Goal: Obtain resource: Download file/media

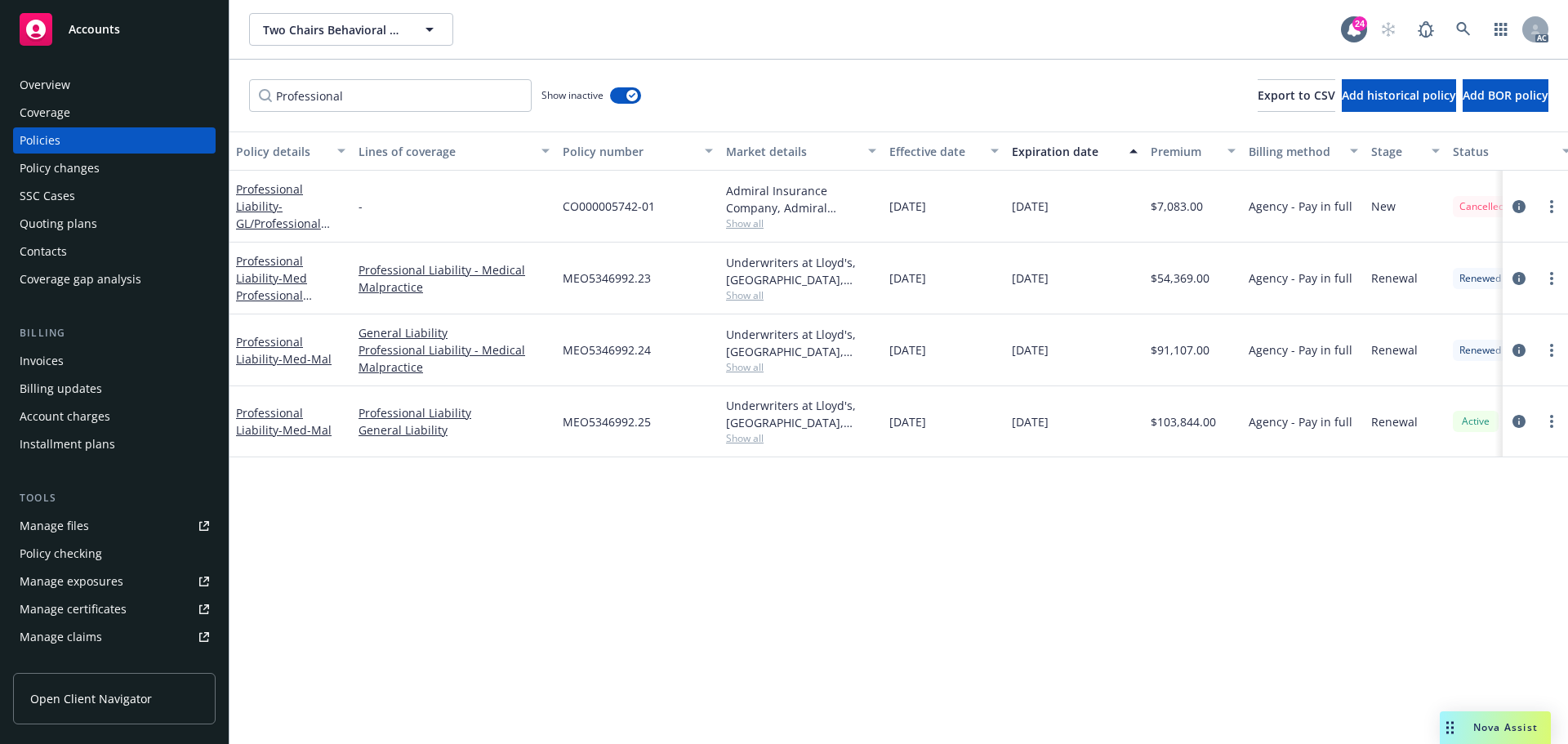
click at [741, 222] on span "Show all" at bounding box center [801, 223] width 150 height 14
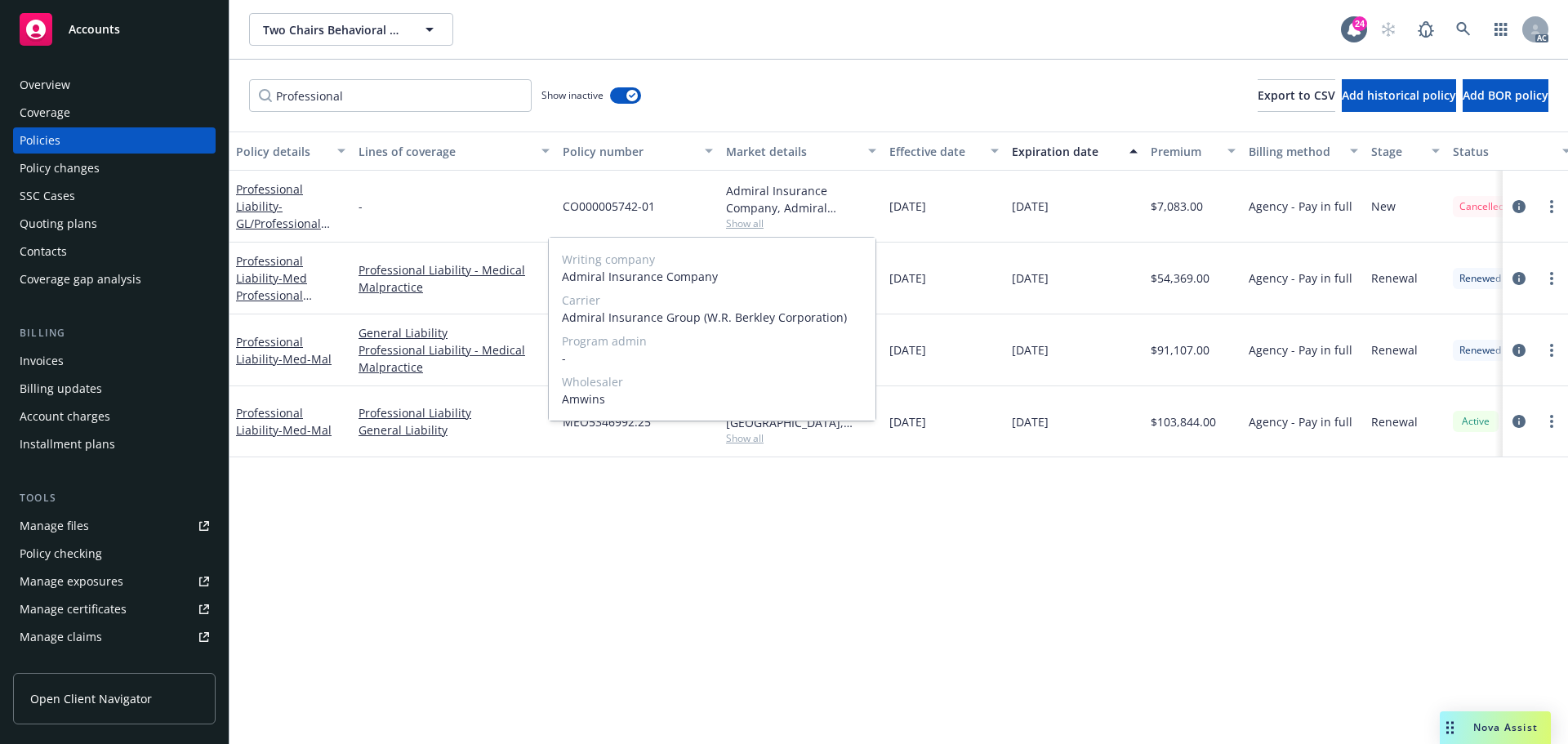
click at [741, 222] on span "Show all" at bounding box center [801, 223] width 150 height 14
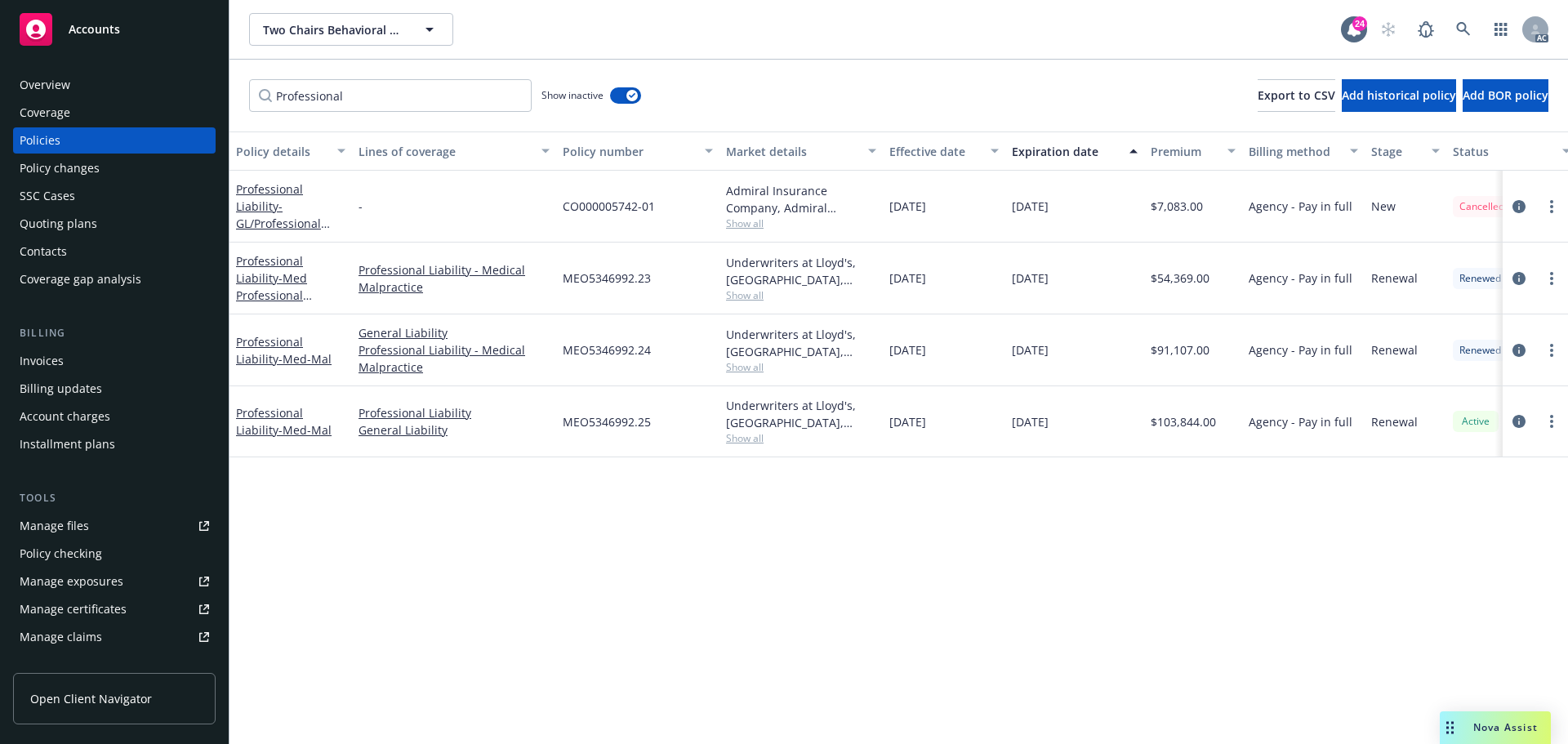
click at [738, 440] on span "Show all" at bounding box center [801, 438] width 150 height 14
click at [384, 504] on div "Policy details Lines of coverage Policy number Market details Effective date Ex…" at bounding box center [898, 437] width 1338 height 613
click at [747, 438] on span "Show all" at bounding box center [801, 438] width 150 height 14
click at [1127, 546] on div "Policy details Lines of coverage Policy number Market details Effective date Ex…" at bounding box center [898, 437] width 1338 height 613
click at [1520, 418] on icon "circleInformation" at bounding box center [1519, 422] width 13 height 13
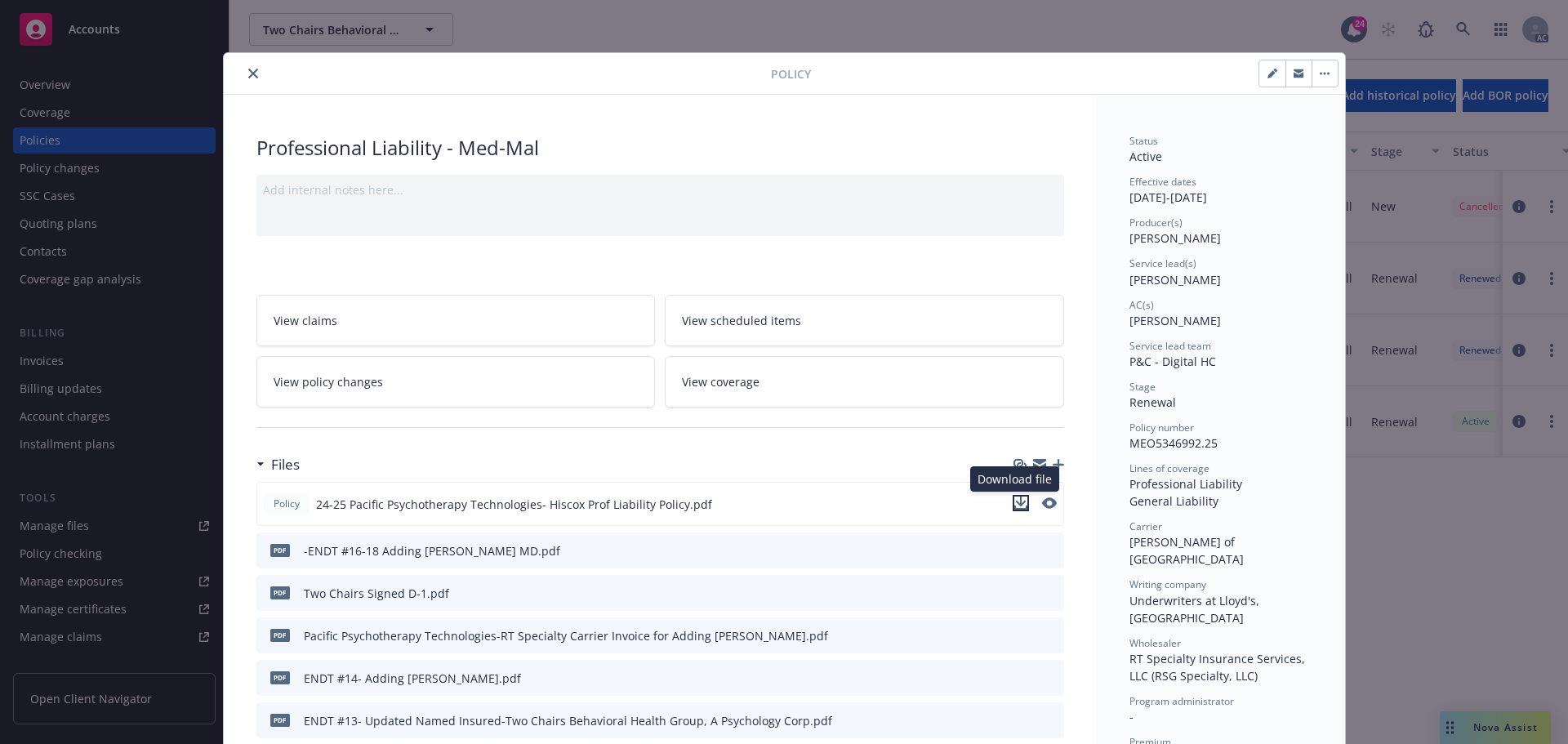
click at [1015, 503] on icon "download file" at bounding box center [1020, 502] width 11 height 10
click at [1014, 503] on icon "download file" at bounding box center [1021, 503] width 13 height 13
click at [248, 75] on icon "close" at bounding box center [253, 74] width 10 height 10
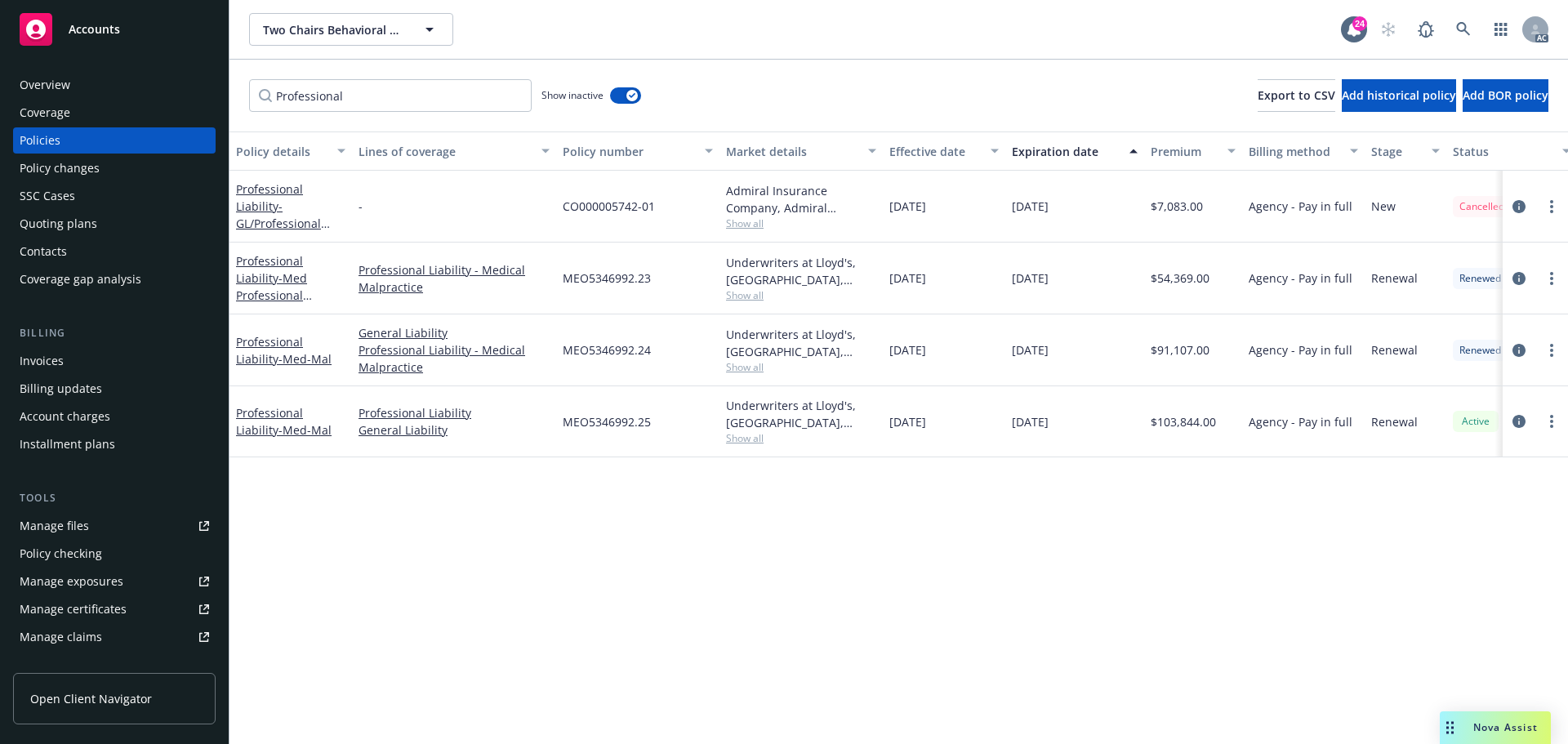
click at [756, 224] on span "Show all" at bounding box center [801, 223] width 150 height 14
click at [1523, 201] on icon "circleInformation" at bounding box center [1519, 207] width 13 height 13
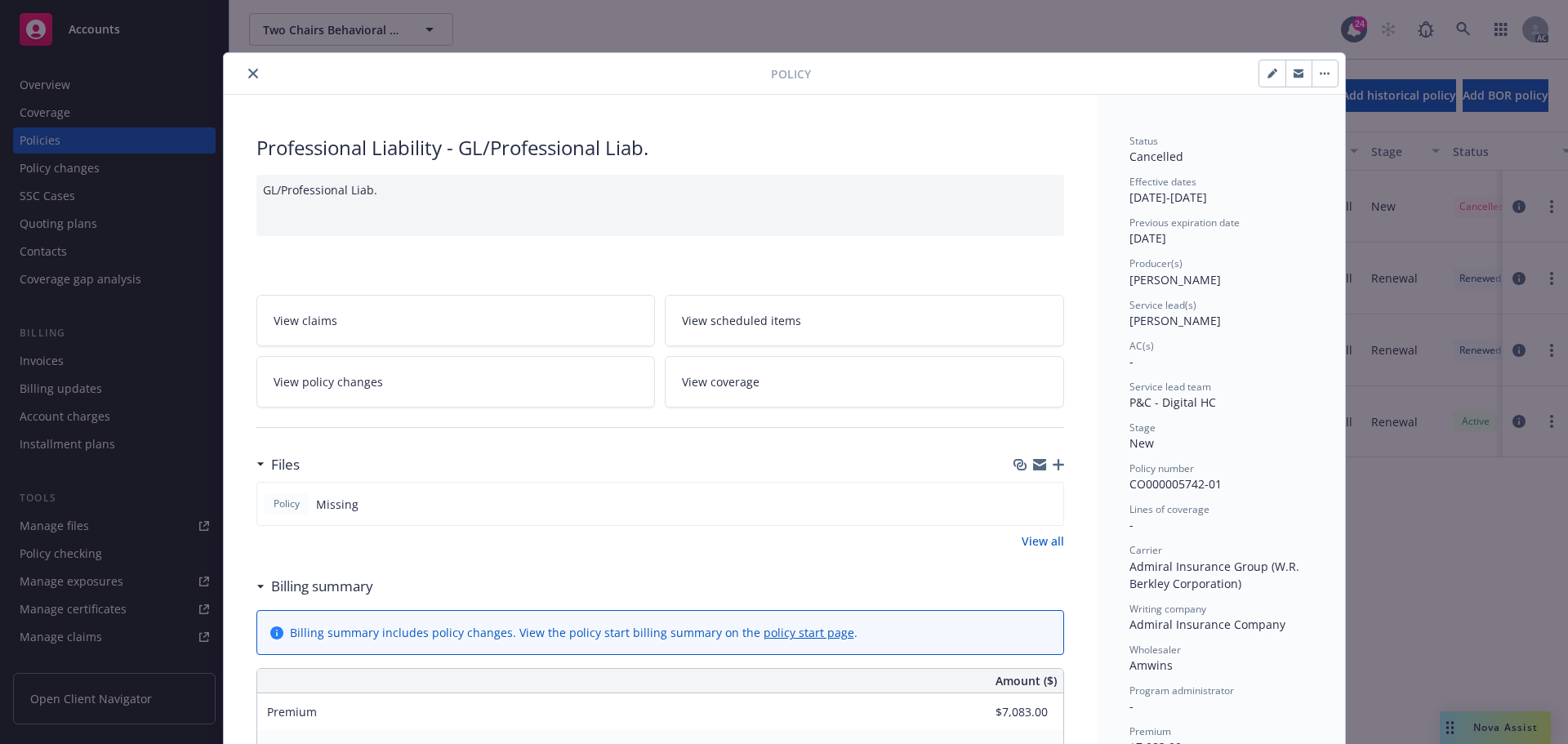
click at [248, 73] on icon "close" at bounding box center [253, 74] width 10 height 10
